Goal: Task Accomplishment & Management: Manage account settings

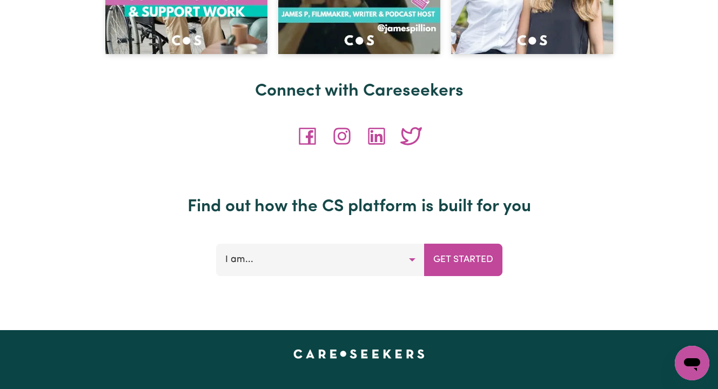
scroll to position [5126, 0]
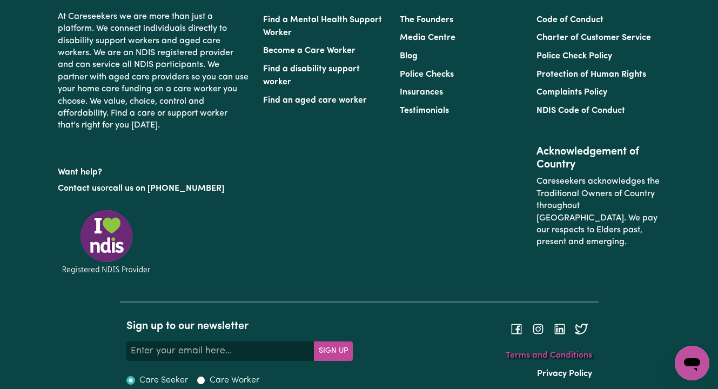
click at [538, 351] on link "Terms and Conditions" at bounding box center [548, 355] width 86 height 9
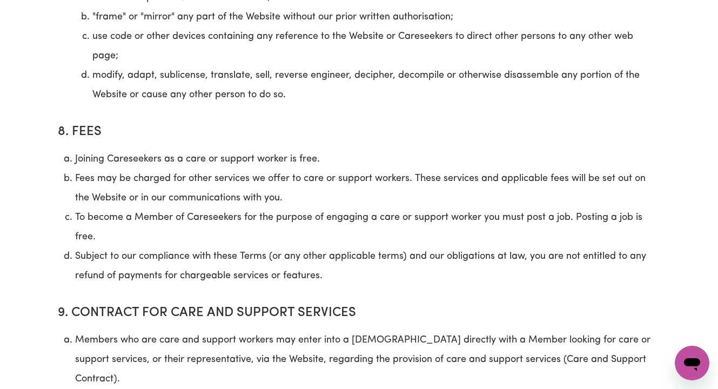
scroll to position [3498, 0]
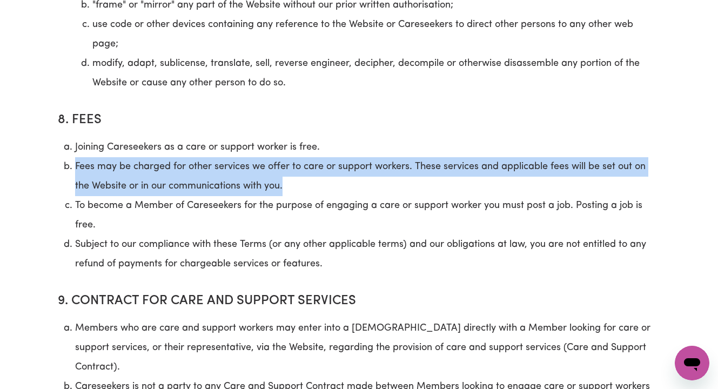
drag, startPoint x: 304, startPoint y: 189, endPoint x: 73, endPoint y: 170, distance: 231.9
click at [75, 170] on li "Fees may be charged for other services we offer to care or support workers. The…" at bounding box center [367, 176] width 585 height 39
copy li "Fees may be charged for other services we offer to care or support workers. The…"
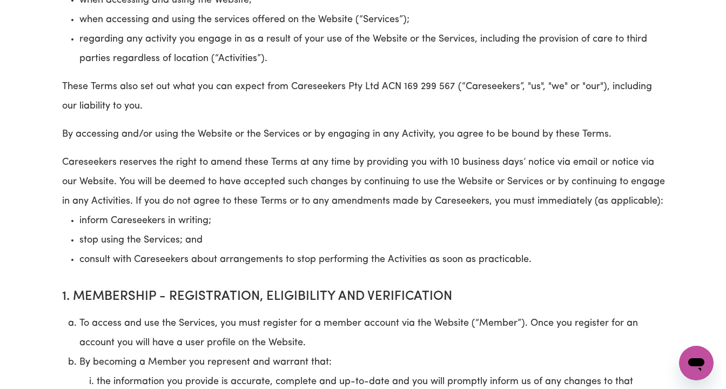
scroll to position [0, 0]
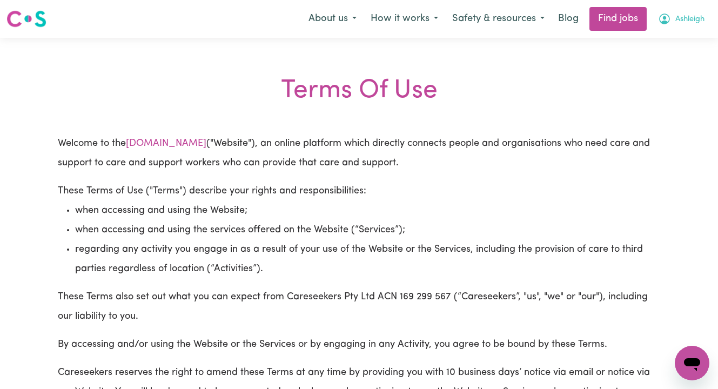
click at [677, 20] on span "Ashleigh" at bounding box center [689, 19] width 29 height 12
click at [659, 61] on link "My Dashboard" at bounding box center [667, 62] width 85 height 21
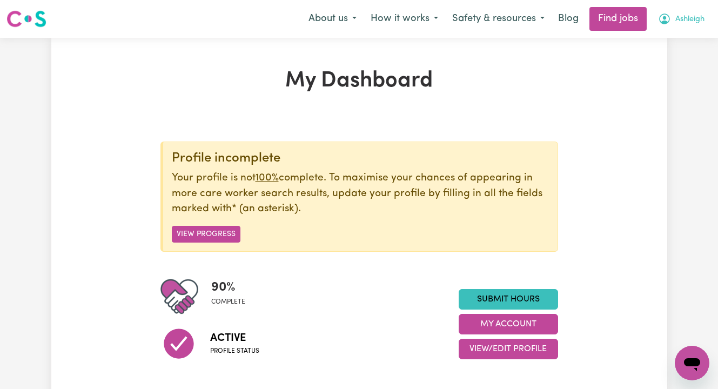
click at [679, 19] on span "Ashleigh" at bounding box center [689, 19] width 29 height 12
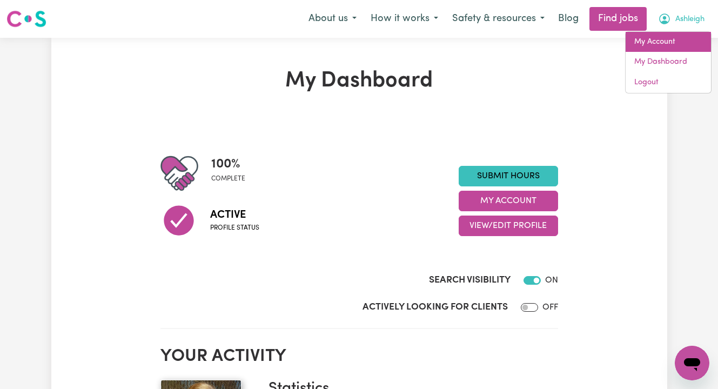
click at [669, 46] on link "My Account" at bounding box center [667, 42] width 85 height 21
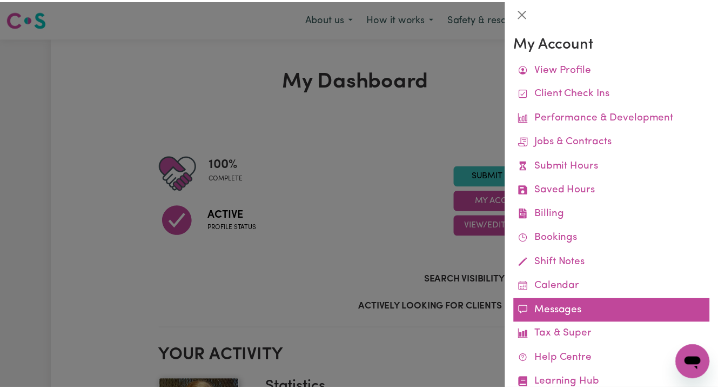
scroll to position [33, 0]
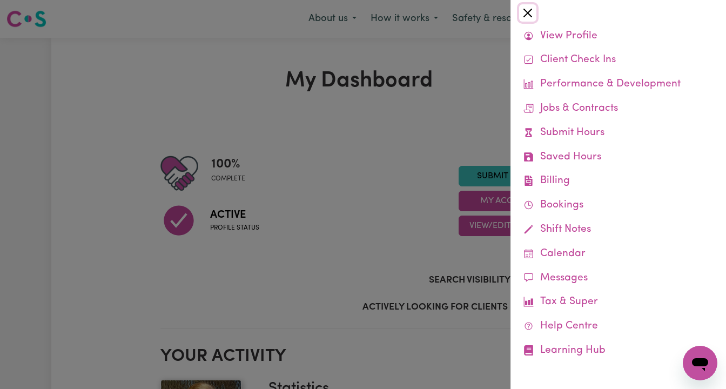
click at [523, 9] on button "Close" at bounding box center [527, 12] width 17 height 17
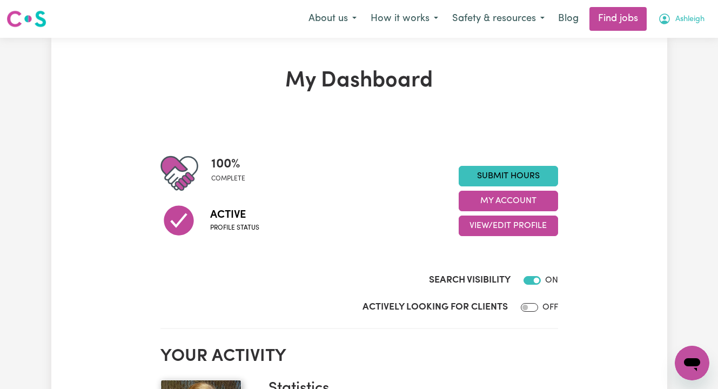
click at [697, 19] on span "Ashleigh" at bounding box center [689, 19] width 29 height 12
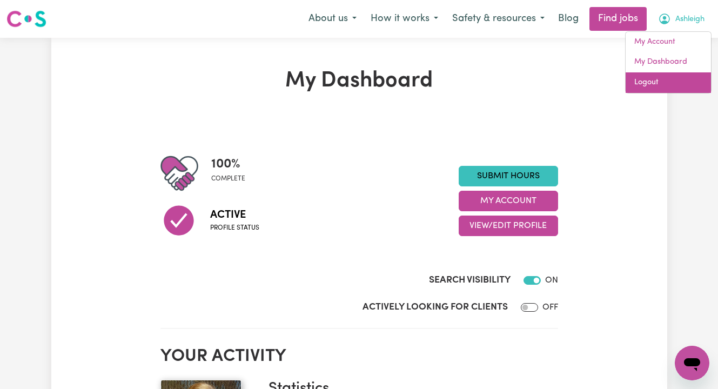
click at [670, 78] on link "Logout" at bounding box center [667, 82] width 85 height 21
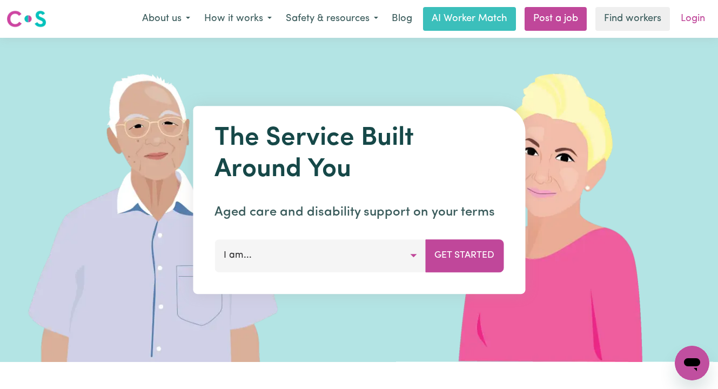
click at [700, 22] on link "Login" at bounding box center [692, 19] width 37 height 24
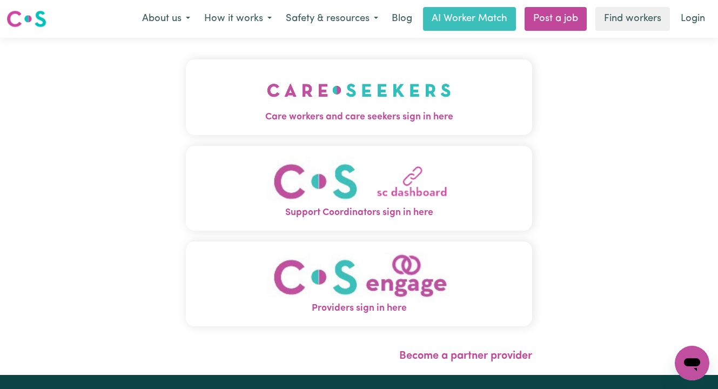
click at [384, 100] on img "Care workers and care seekers sign in here" at bounding box center [359, 90] width 184 height 40
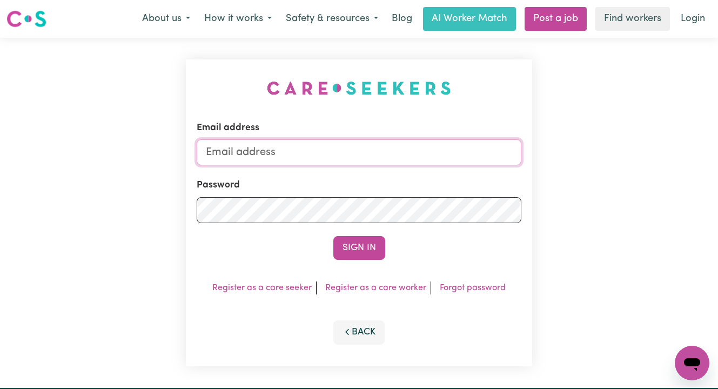
click at [285, 145] on input "Email address" at bounding box center [359, 152] width 324 height 26
type input "[EMAIL_ADDRESS][DOMAIN_NAME]"
click at [333, 236] on button "Sign In" at bounding box center [359, 248] width 52 height 24
